Goal: Task Accomplishment & Management: Complete application form

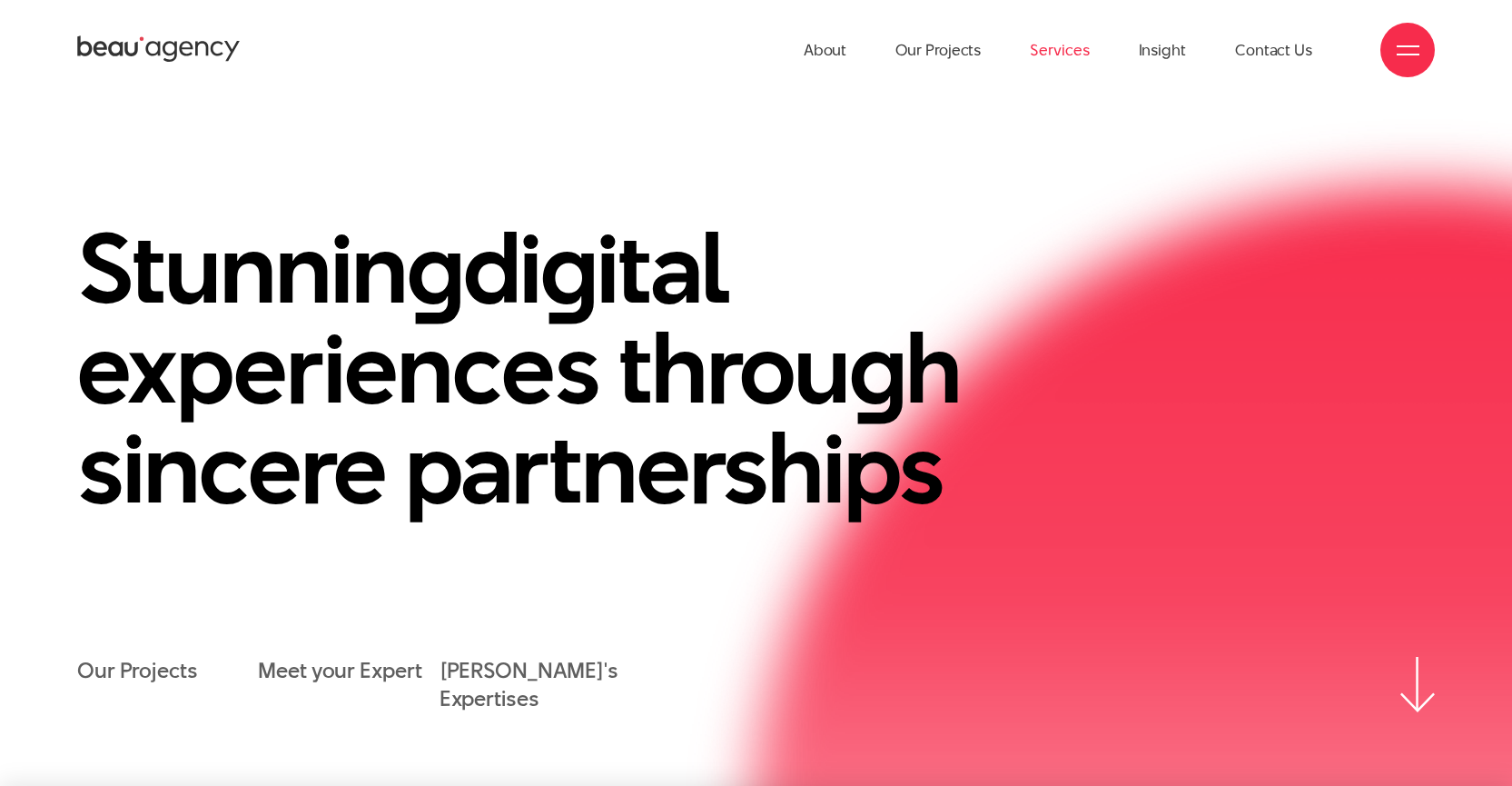
click at [1049, 52] on link "Services" at bounding box center [1060, 50] width 59 height 100
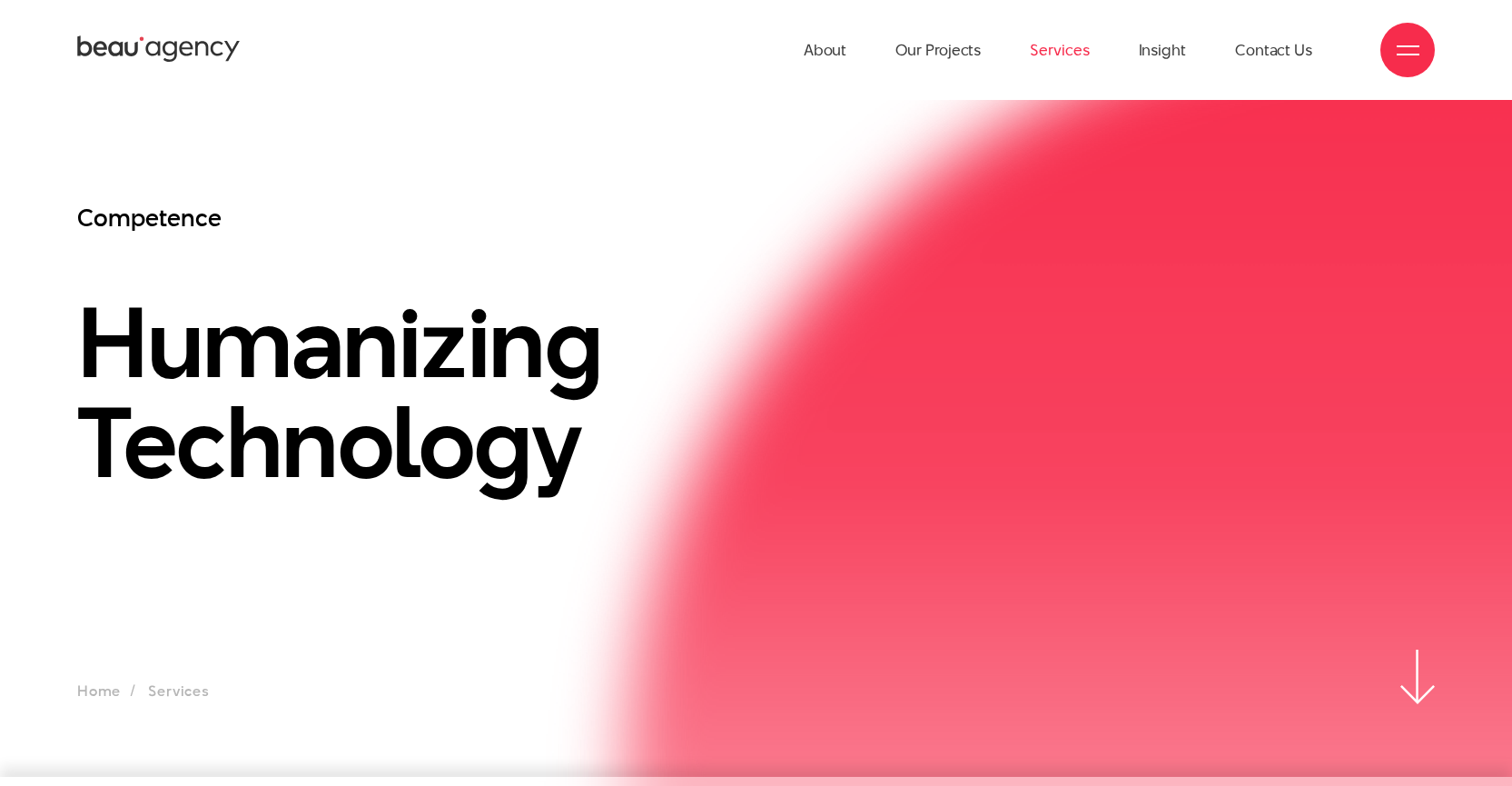
click at [1053, 52] on link "Services" at bounding box center [1060, 50] width 59 height 100
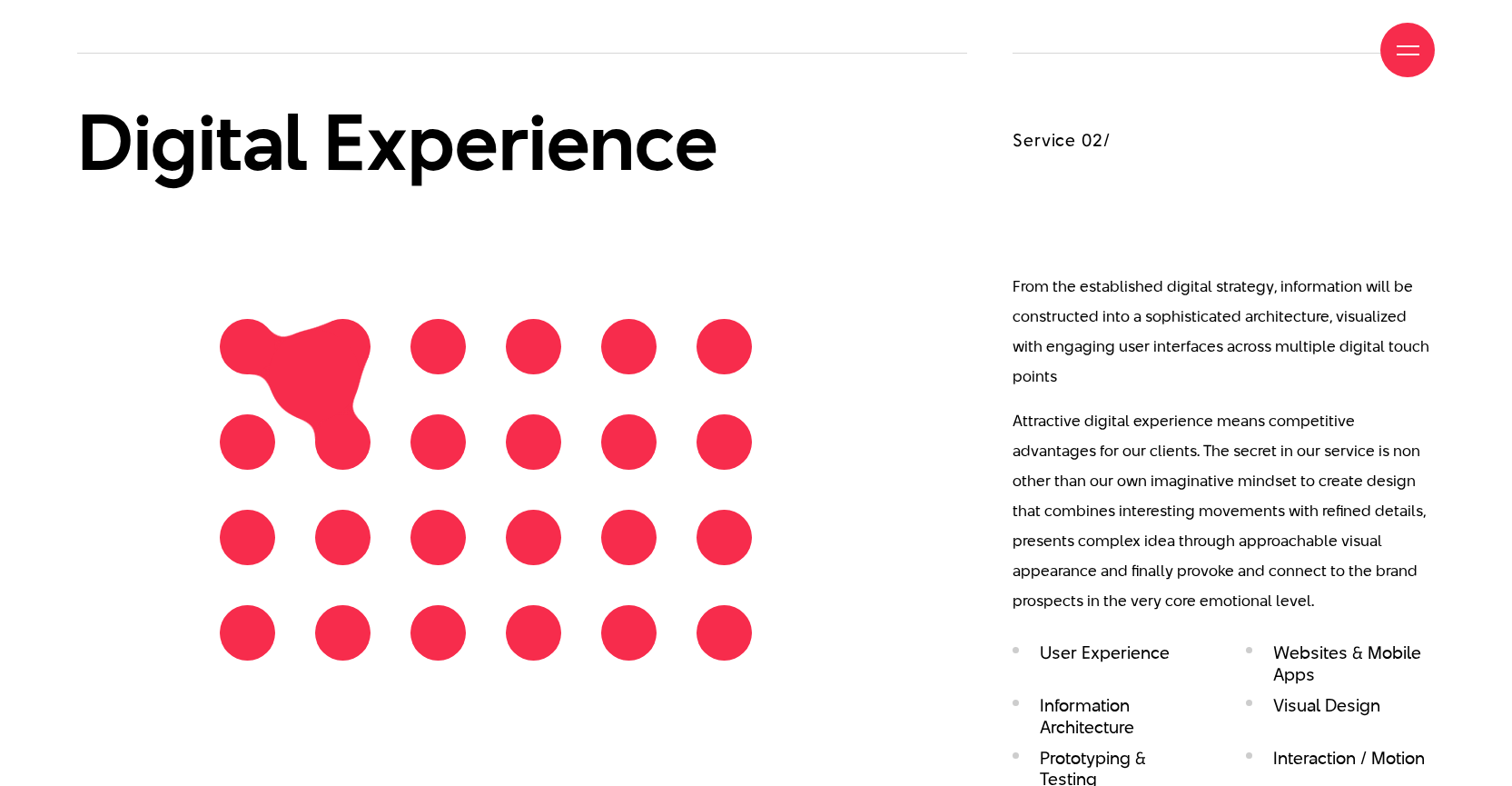
scroll to position [2687, 0]
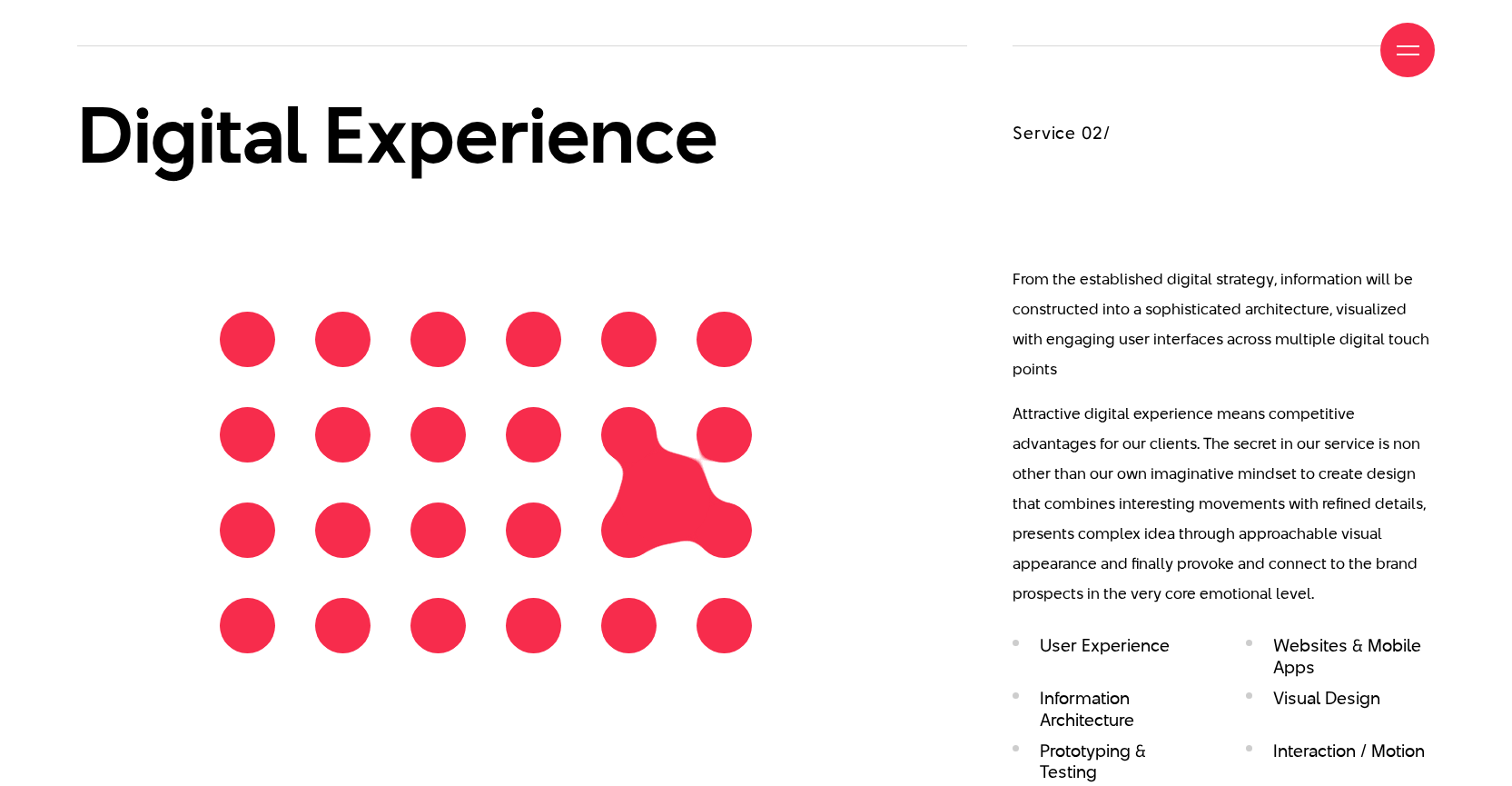
click at [978, 442] on div "Digital Experience" at bounding box center [522, 435] width 935 height 779
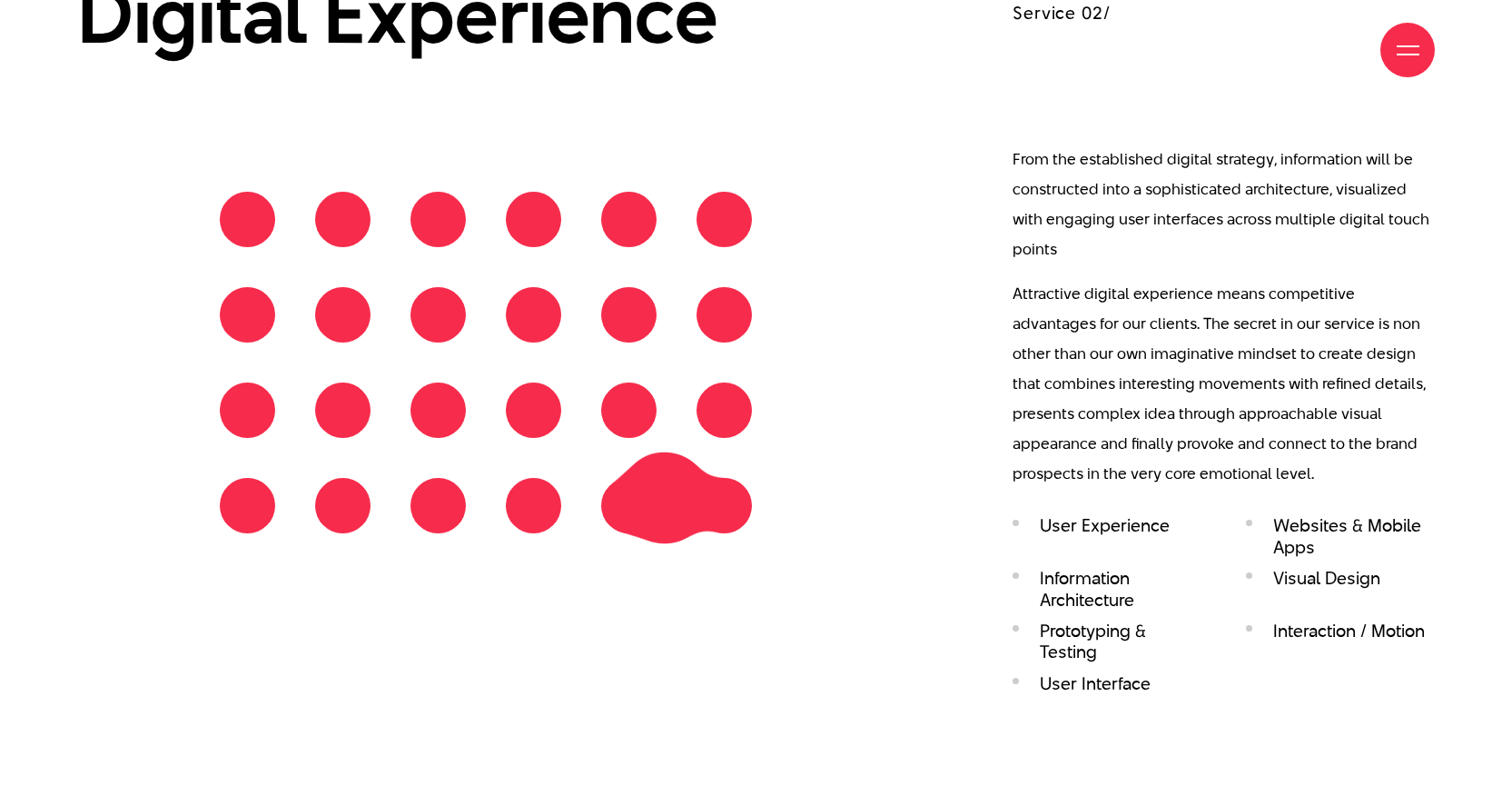
scroll to position [2827, 0]
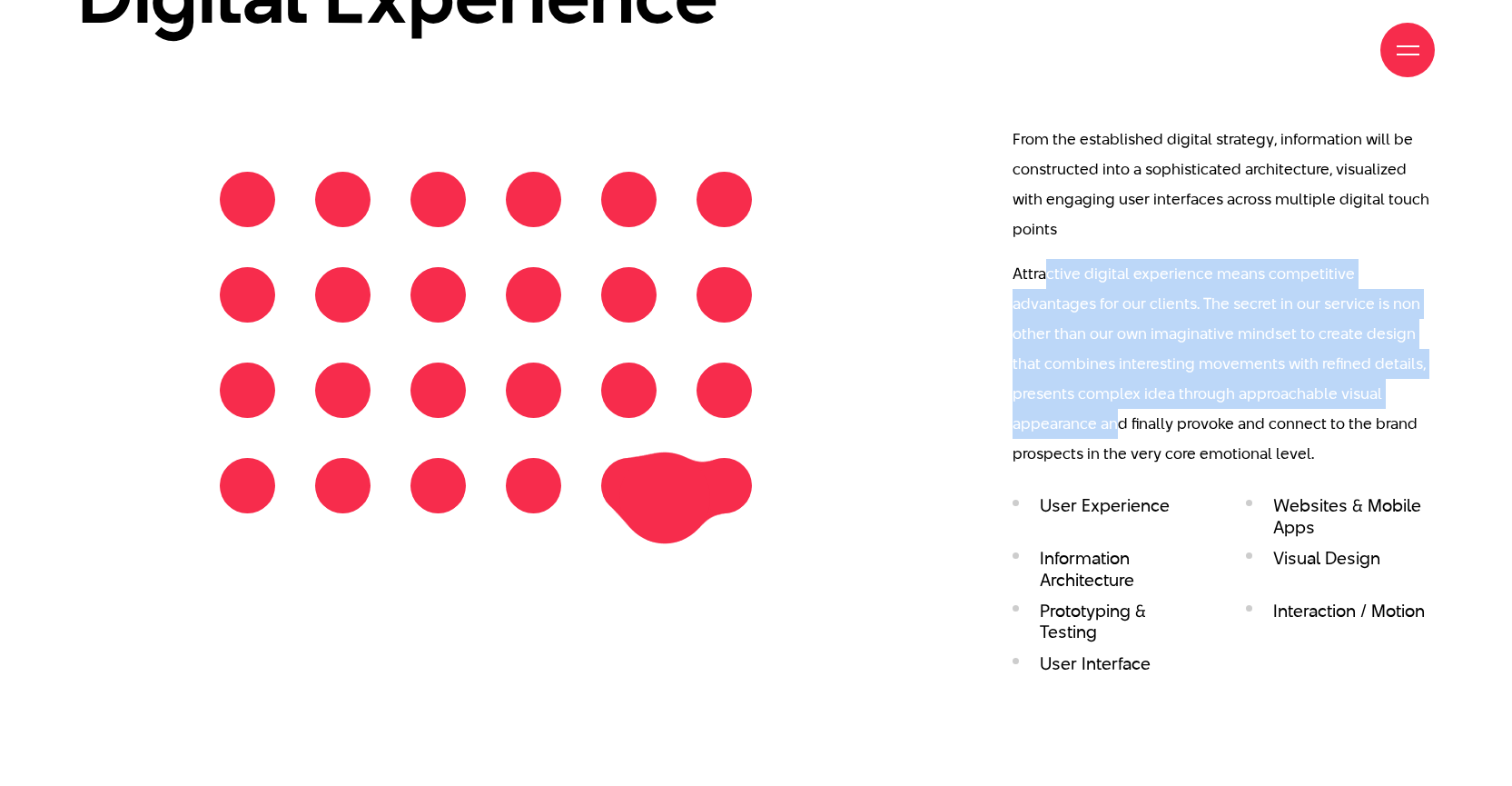
drag, startPoint x: 1044, startPoint y: 281, endPoint x: 1117, endPoint y: 414, distance: 151.7
click at [1117, 414] on p "Attractive digital experience means competitive advantages for our clients. The…" at bounding box center [1225, 363] width 423 height 209
click at [1156, 469] on div "Service 02/ From the established digital strategy, information will be construc…" at bounding box center [1225, 295] width 423 height 779
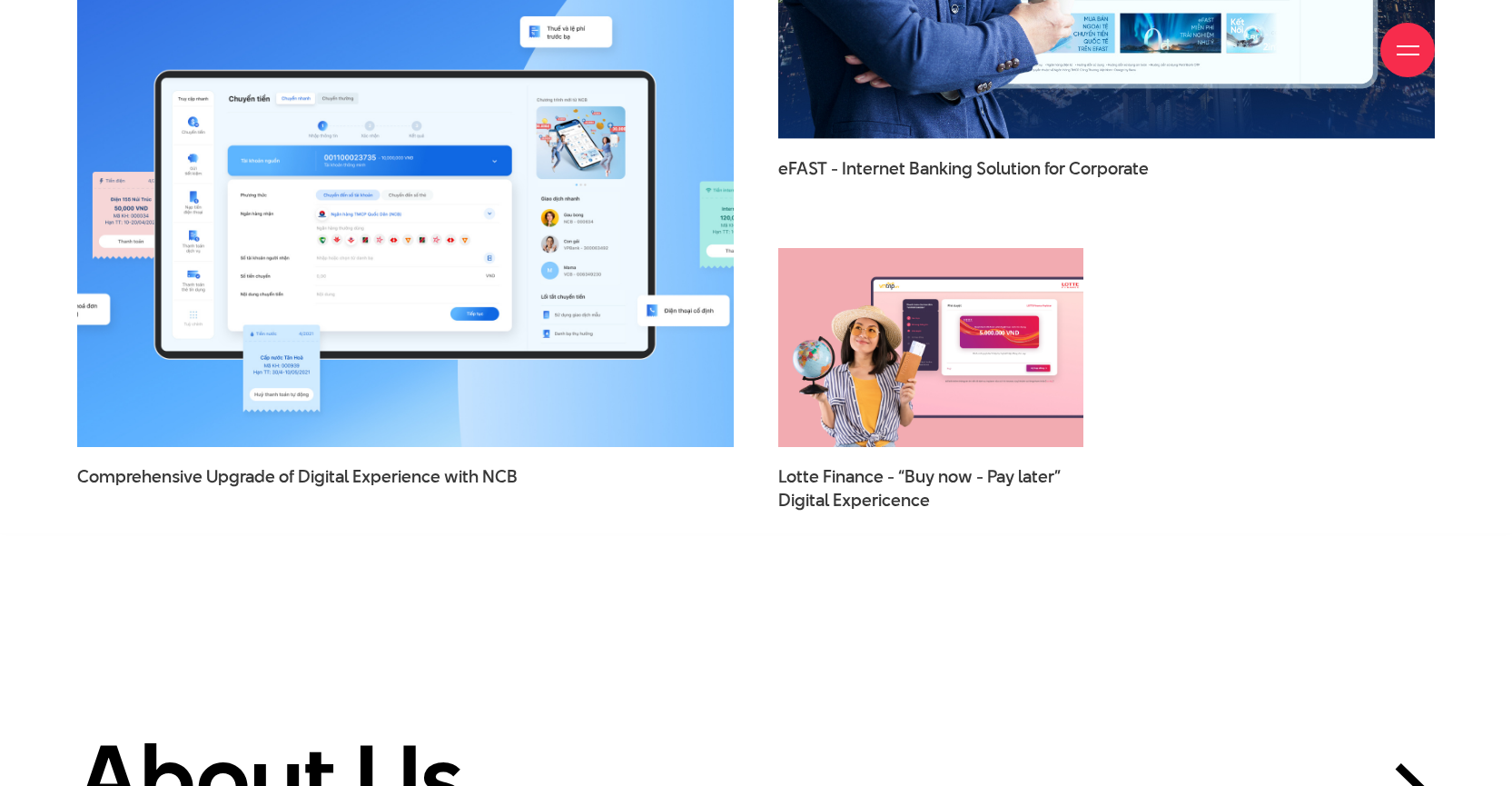
scroll to position [6437, 0]
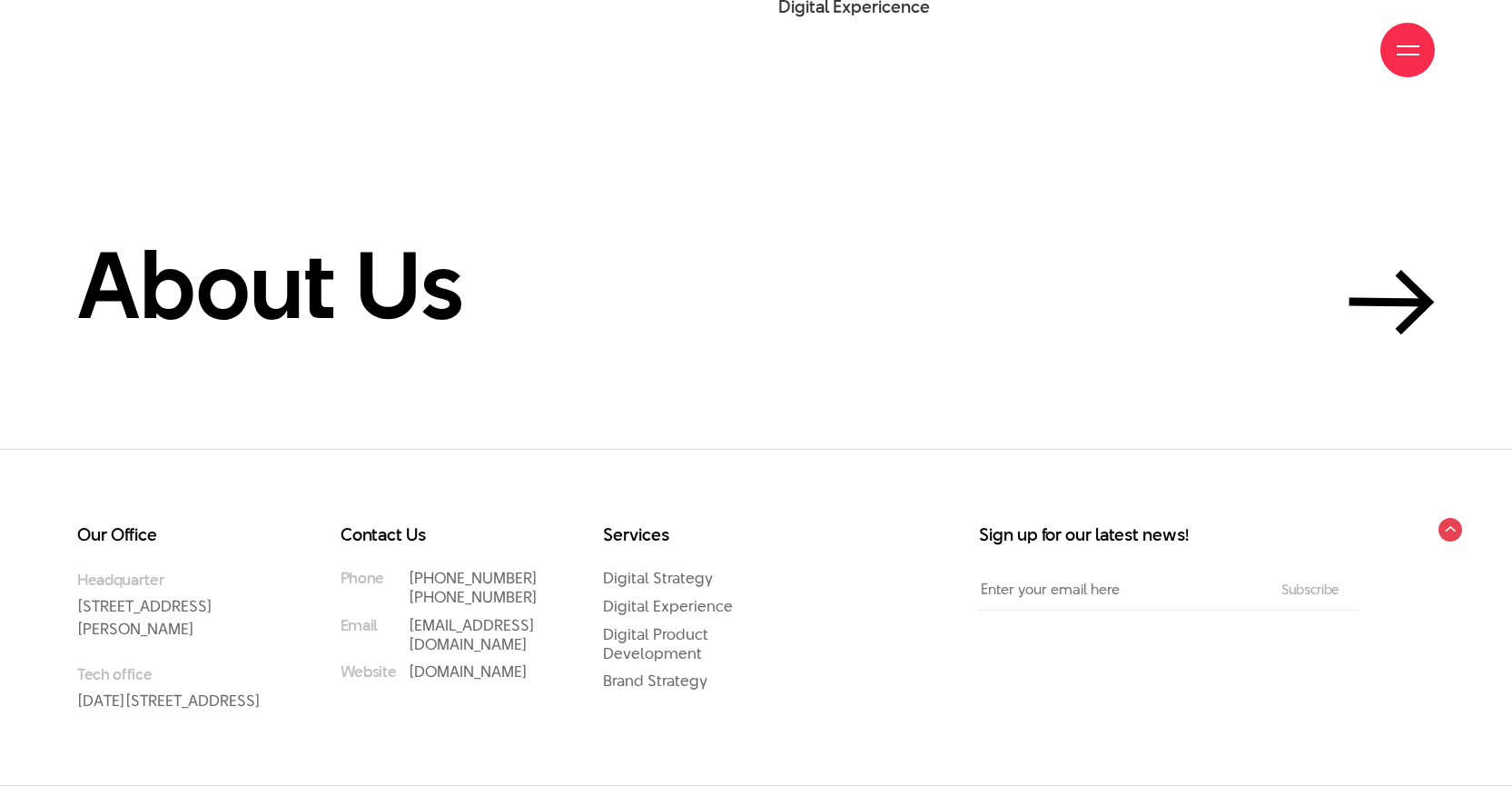
click at [601, 489] on div "Our Office Headquarter 33 Giang Van Minh Street, Ba Dinh District, Hanoi, Vietn…" at bounding box center [756, 616] width 1512 height 336
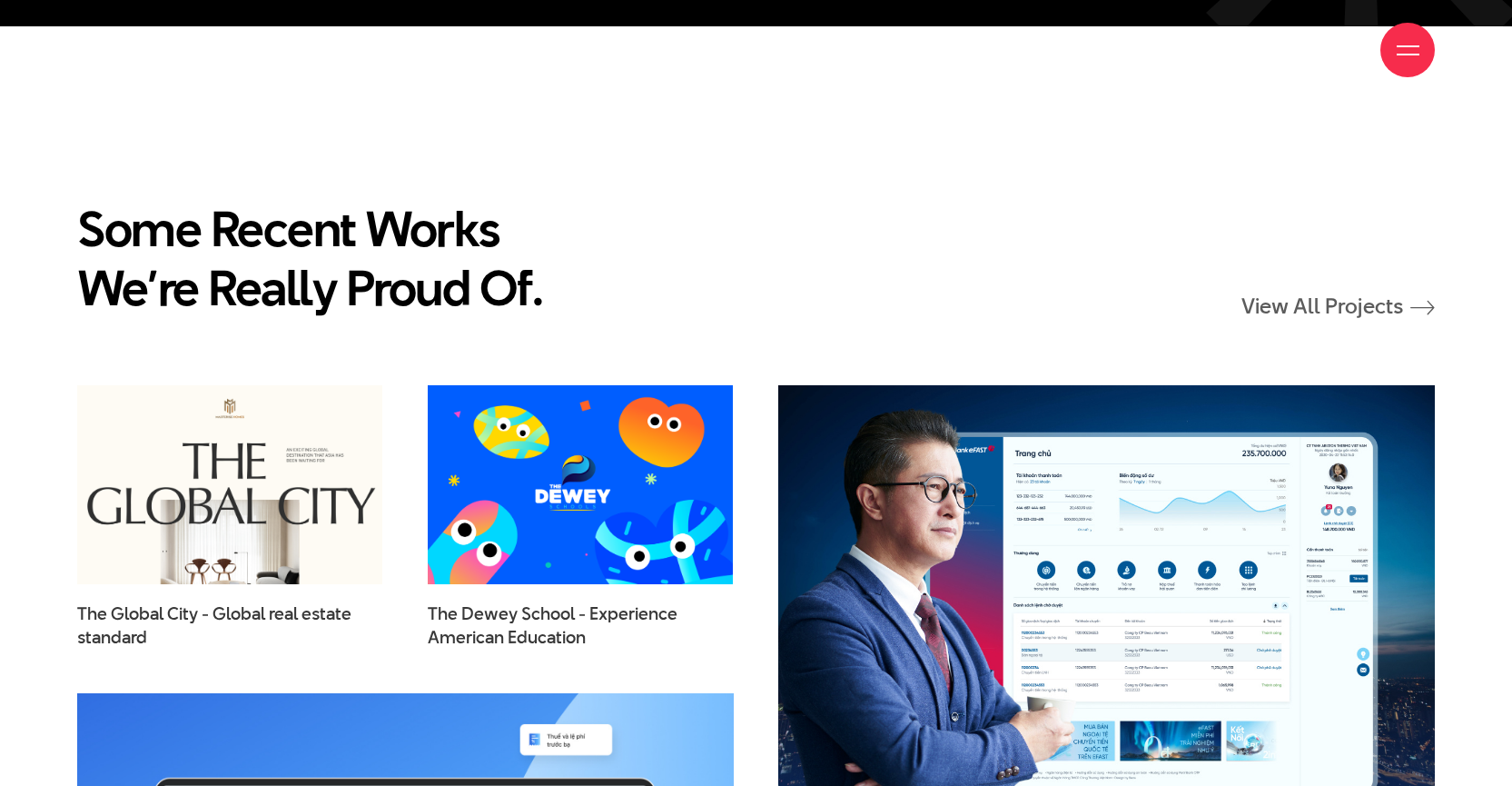
scroll to position [5747, 0]
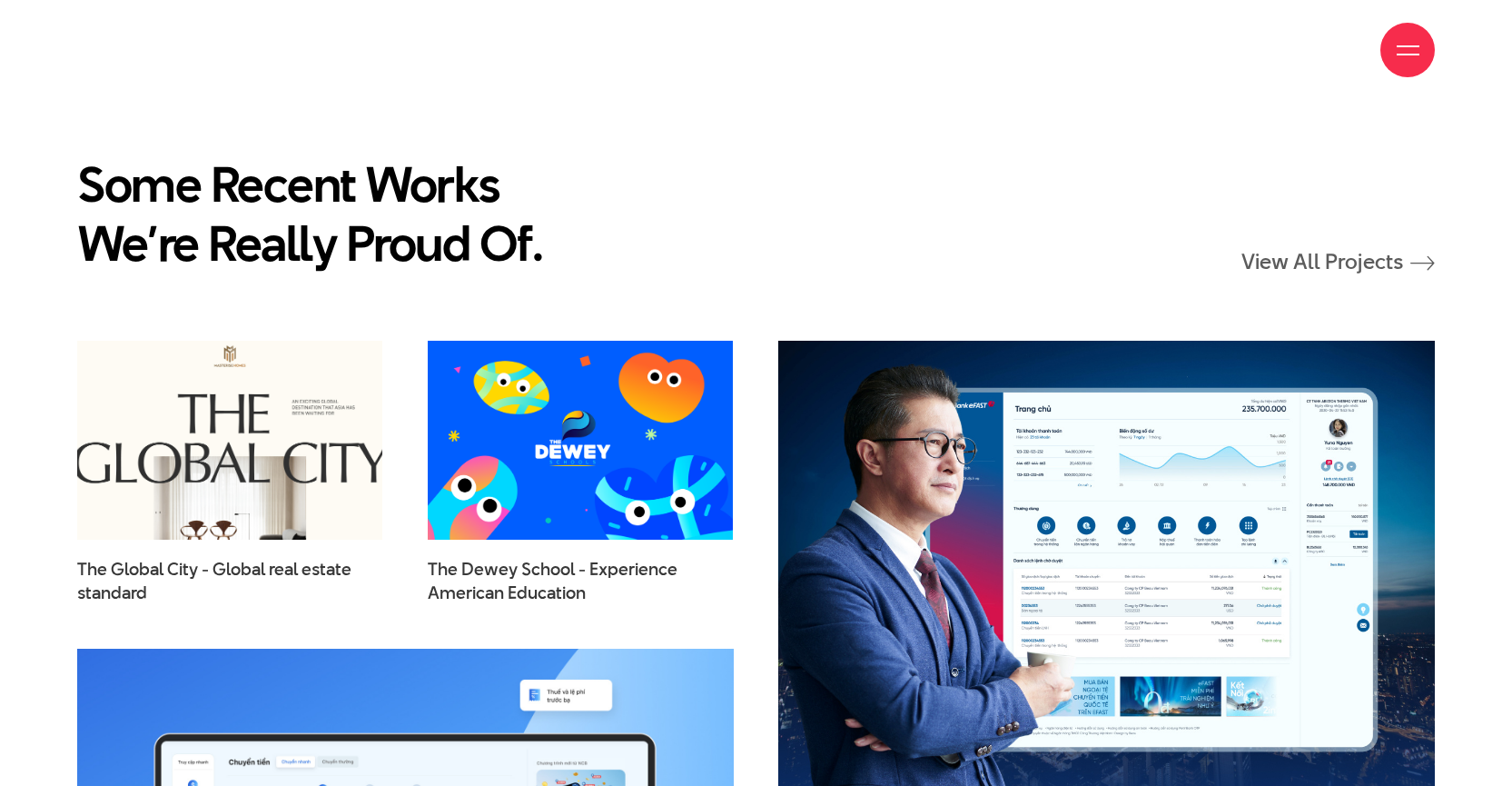
click at [342, 440] on img at bounding box center [230, 440] width 337 height 219
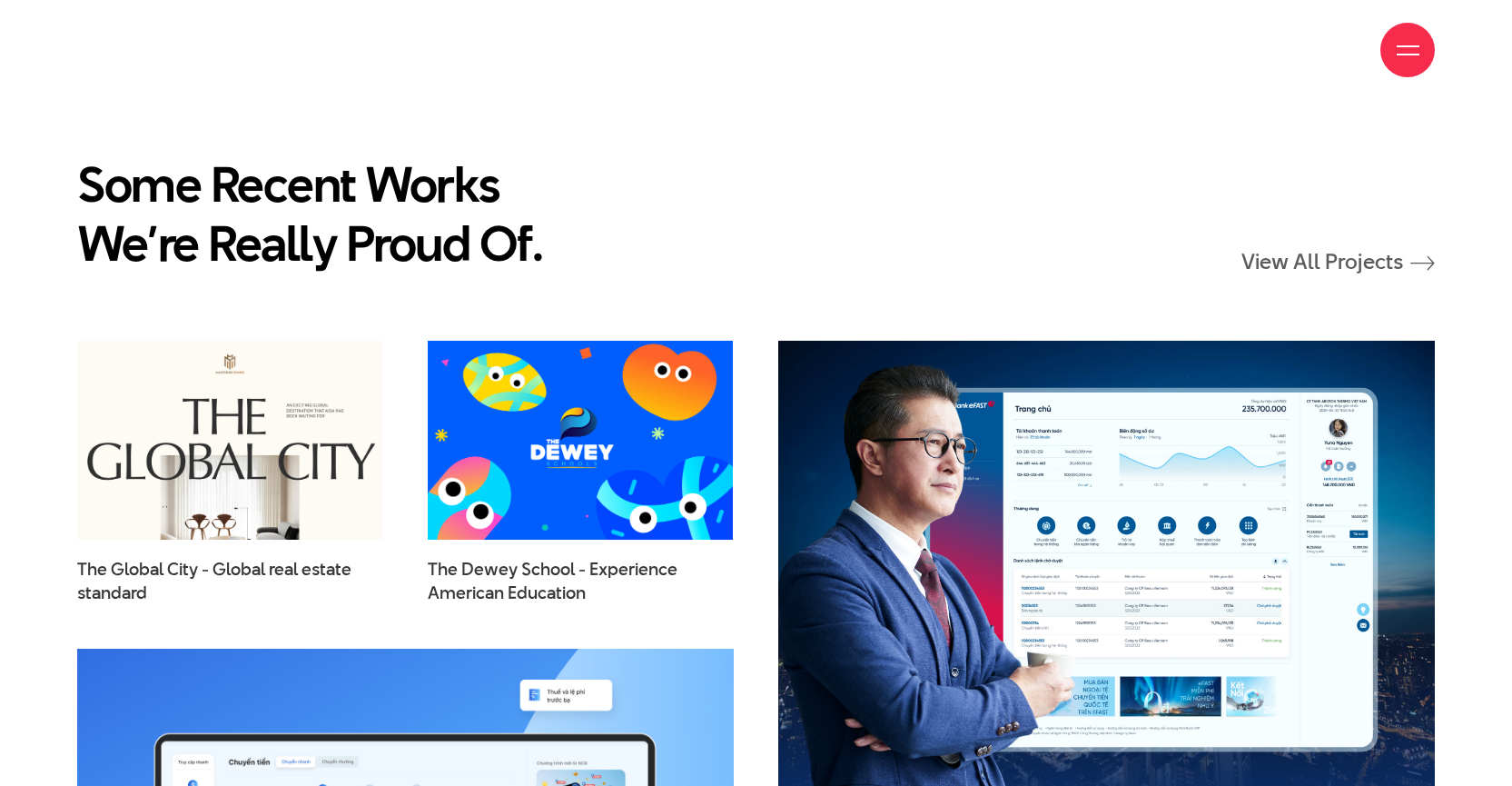
click at [654, 431] on img at bounding box center [580, 440] width 337 height 219
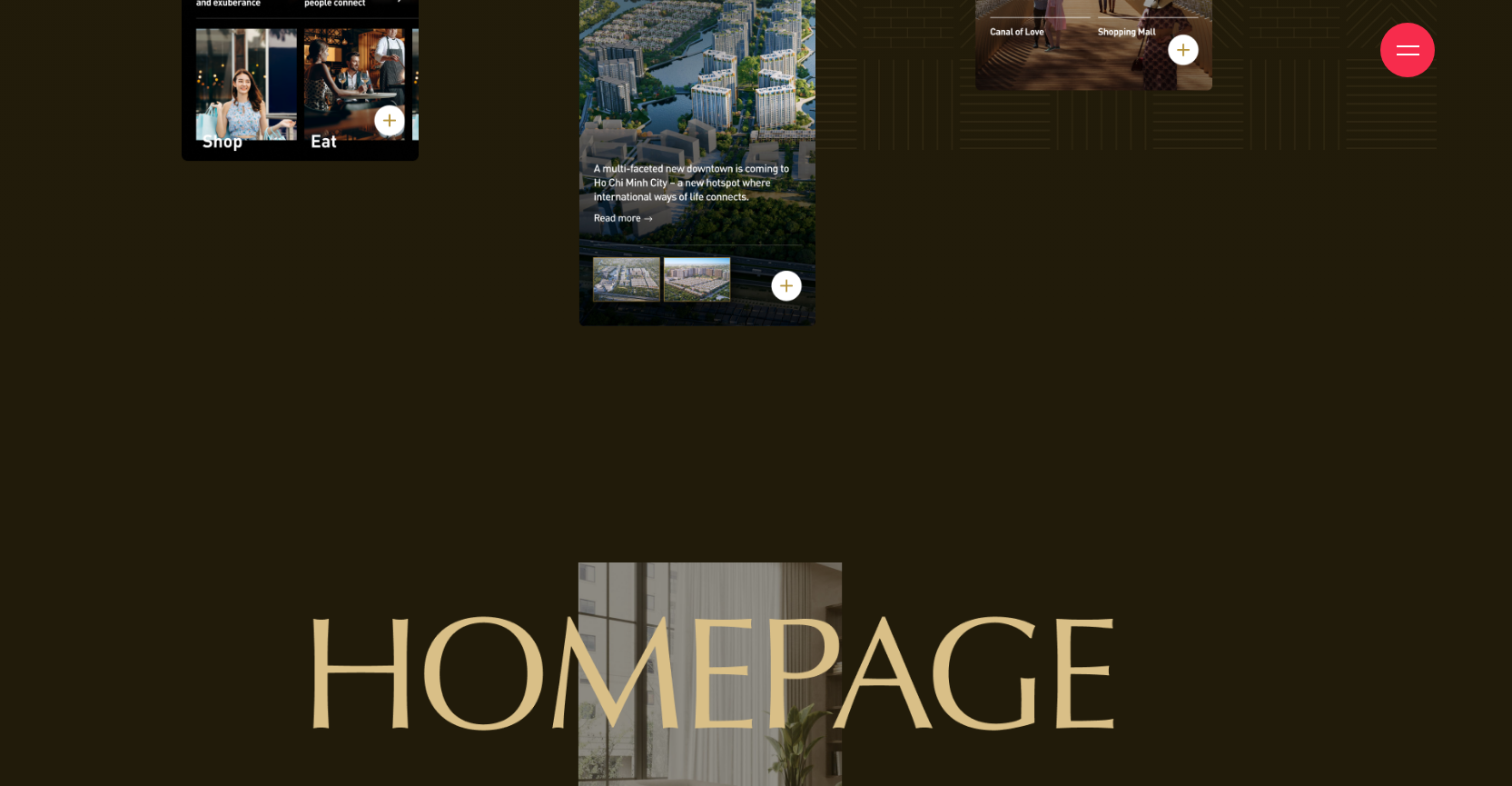
scroll to position [10034, 0]
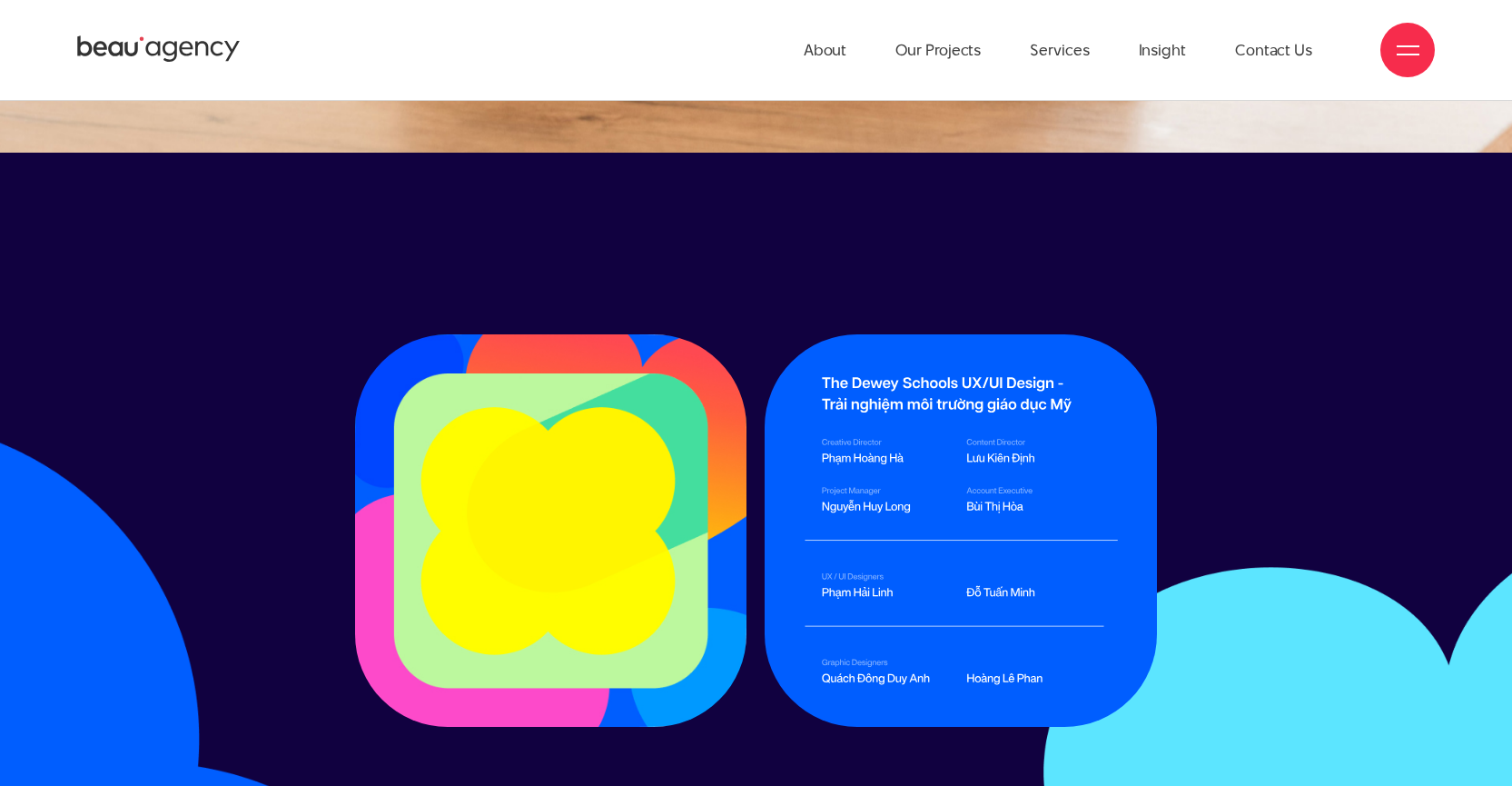
scroll to position [26355, 0]
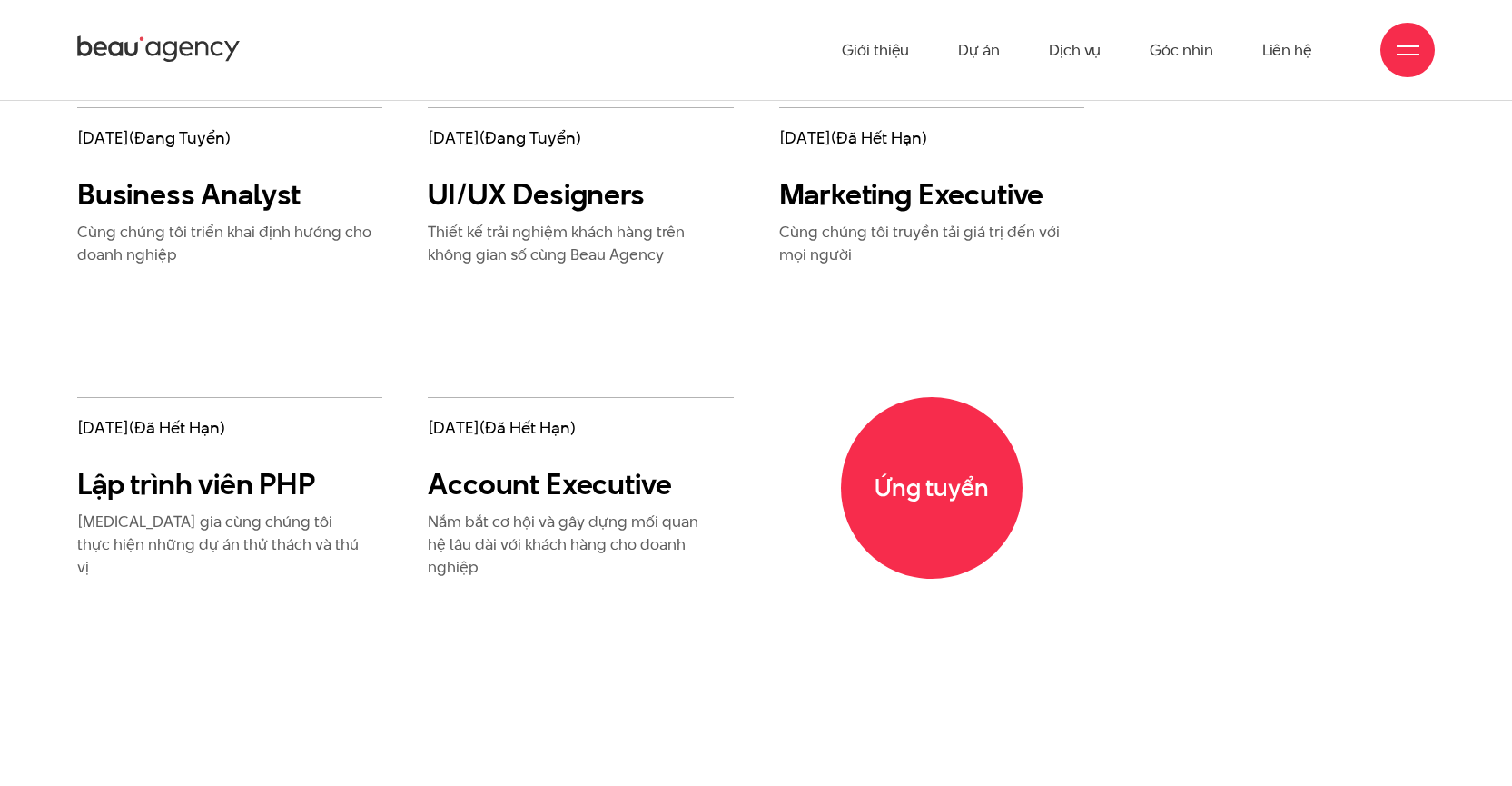
scroll to position [3345, 0]
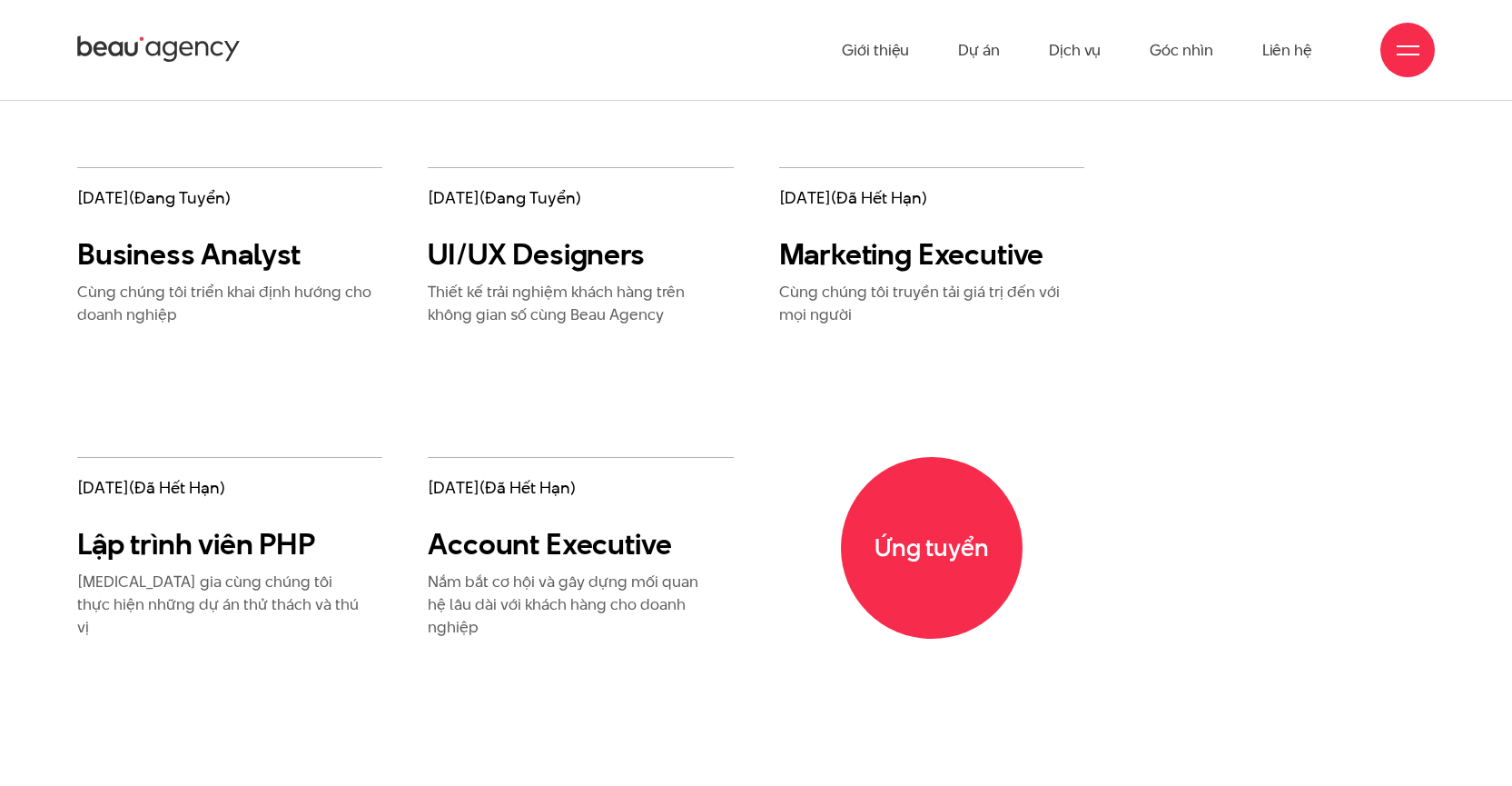
click at [224, 263] on h3 "Business Analyst" at bounding box center [229, 254] width 305 height 36
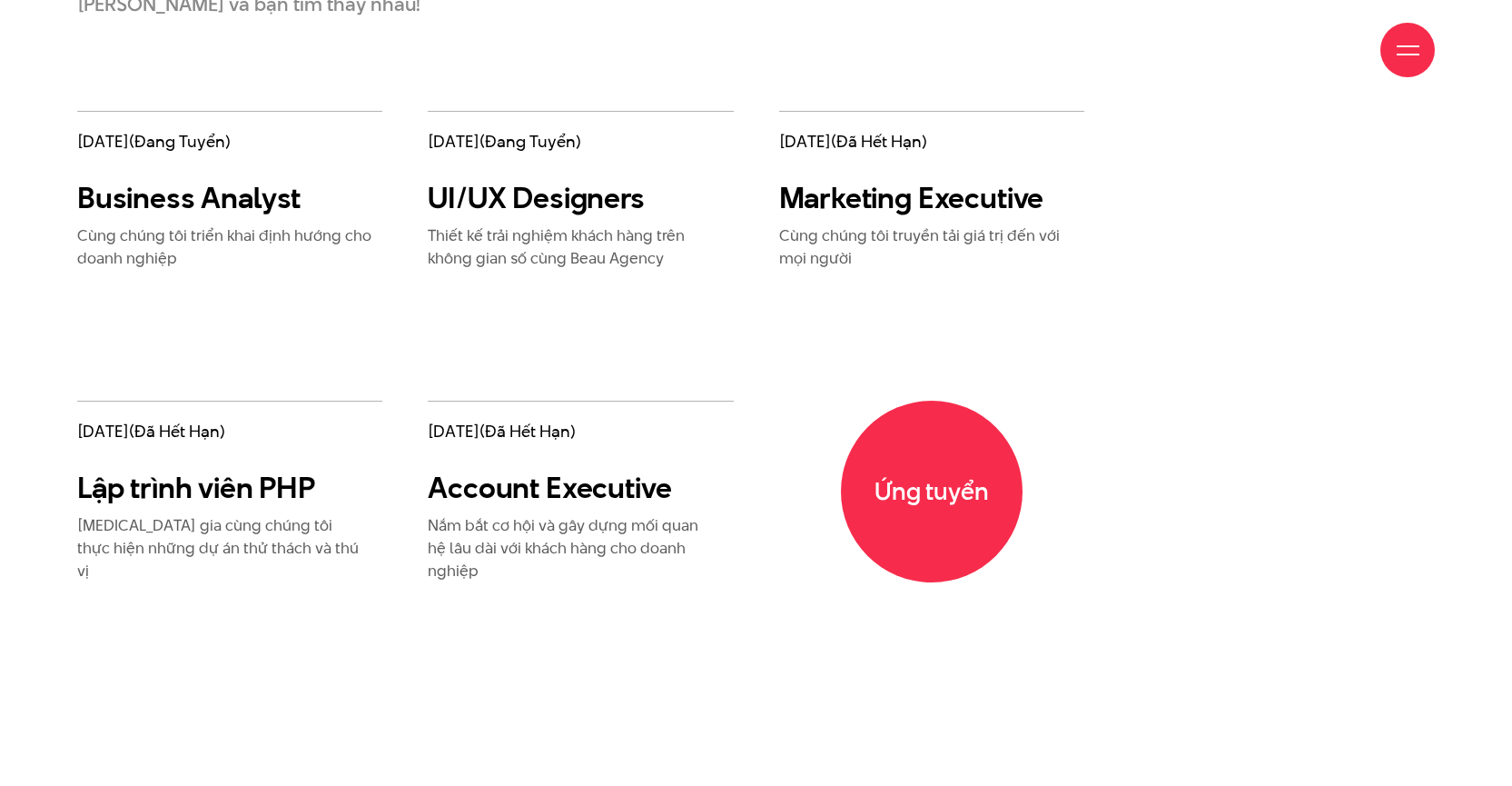
scroll to position [3522, 0]
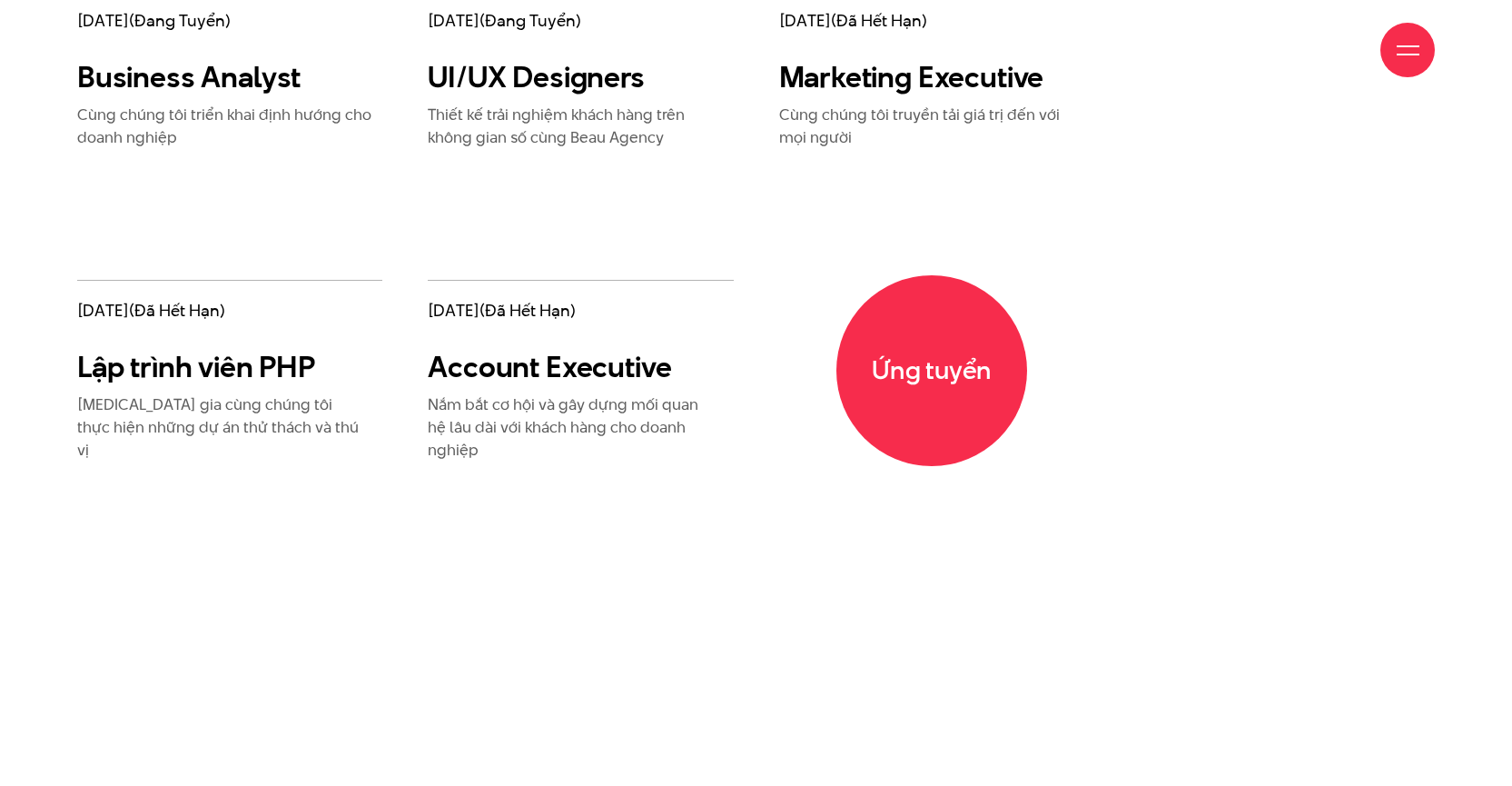
click at [967, 400] on span "Ứng tuyển" at bounding box center [932, 371] width 191 height 191
click at [995, 392] on span "Ứng tuyển" at bounding box center [932, 371] width 191 height 191
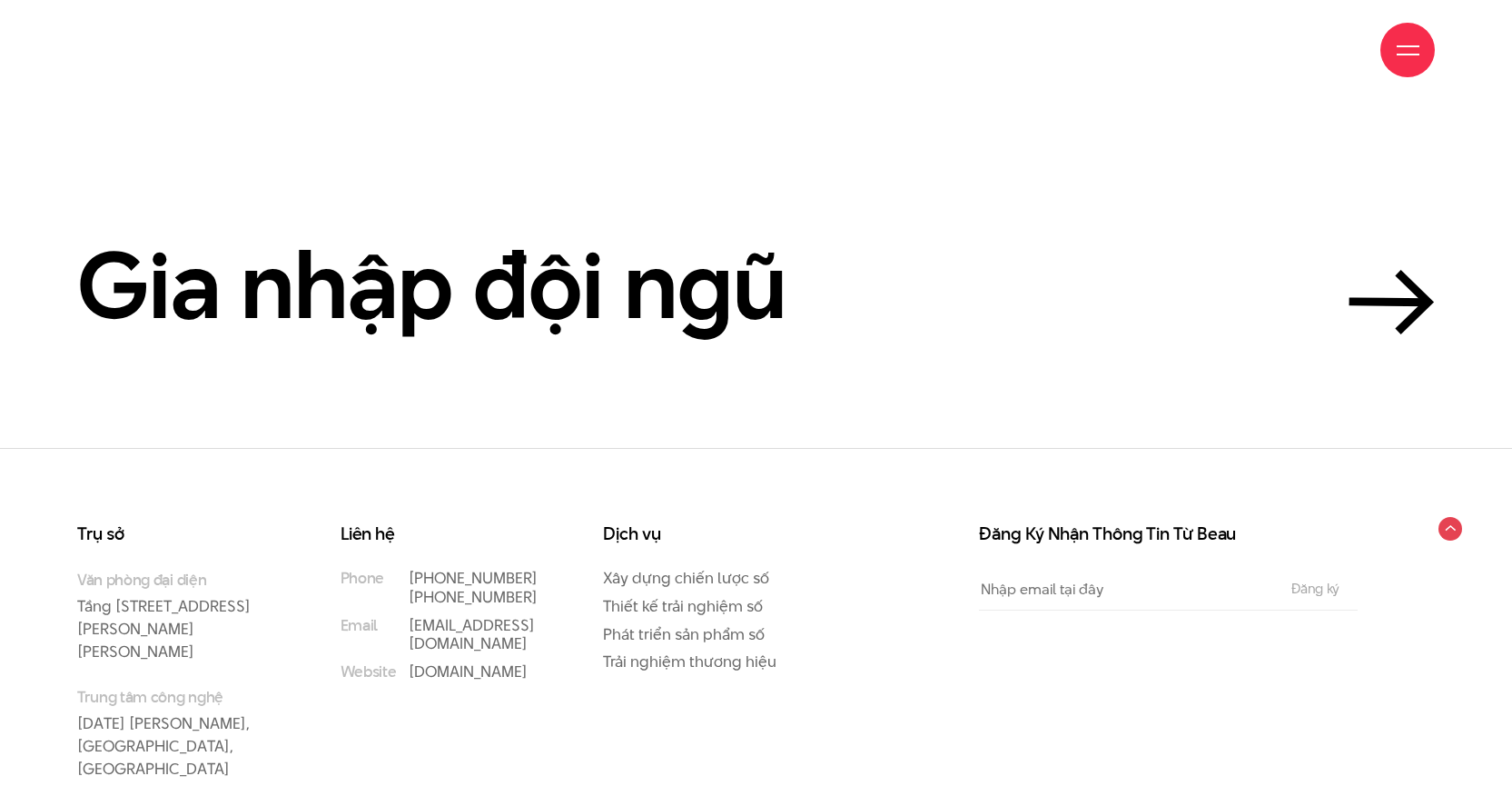
scroll to position [6151, 0]
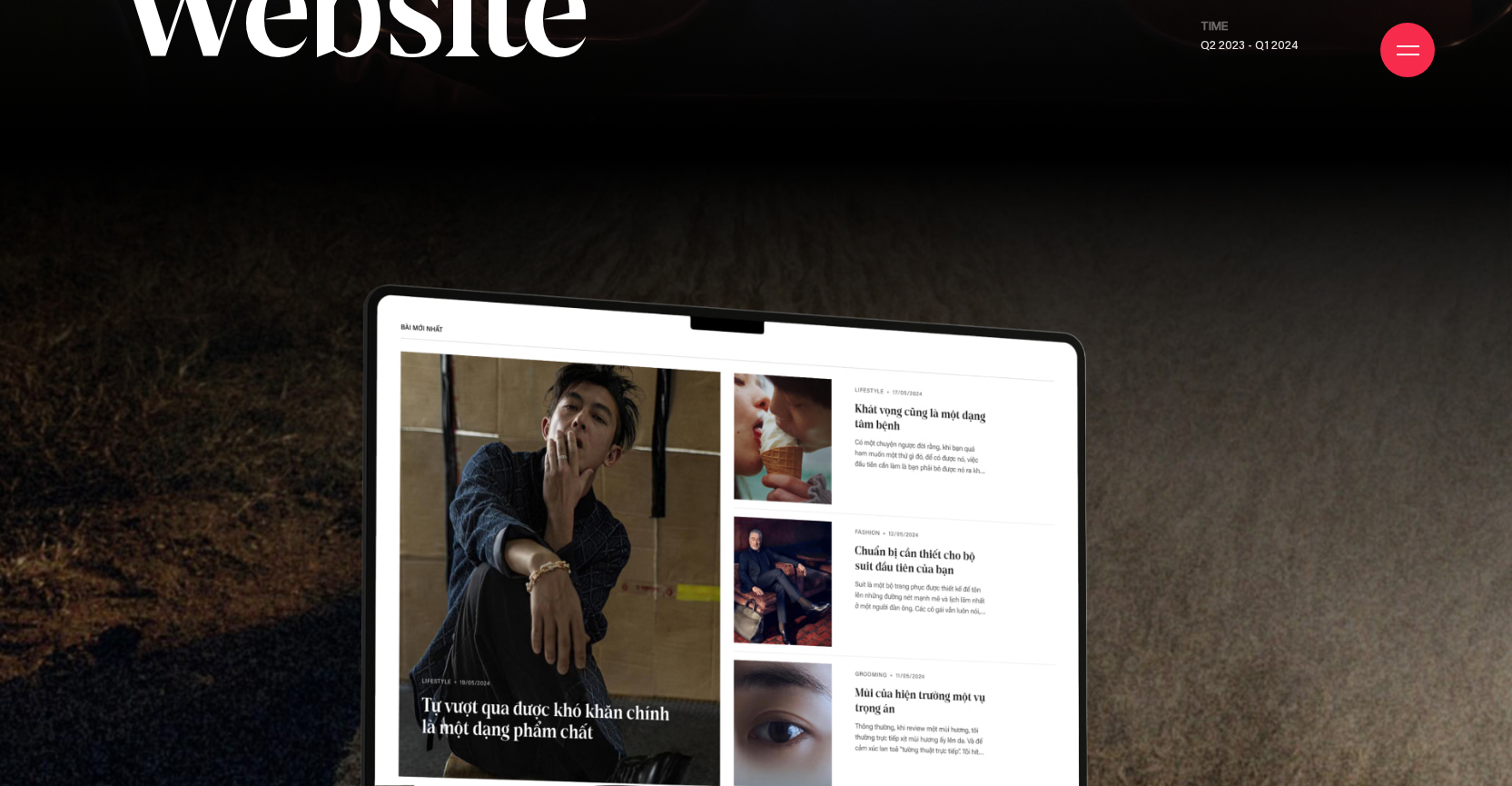
scroll to position [627, 0]
